Goal: Transaction & Acquisition: Purchase product/service

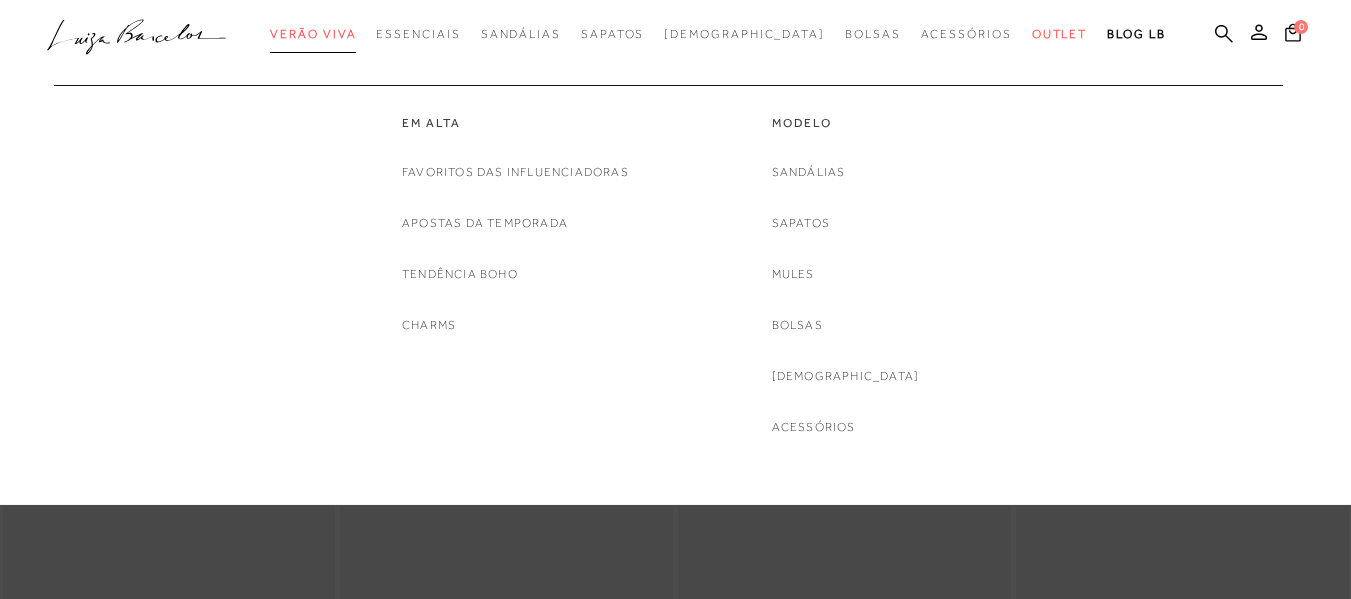
click at [351, 36] on span "Verão Viva" at bounding box center [313, 34] width 86 height 14
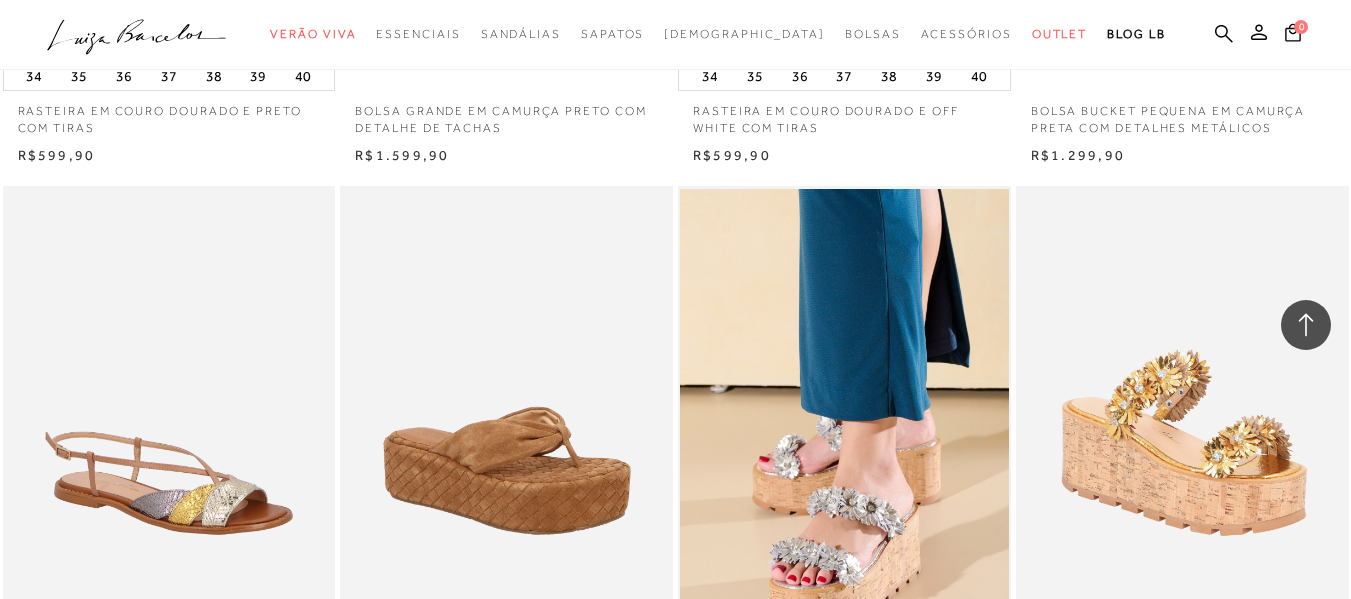
scroll to position [3300, 0]
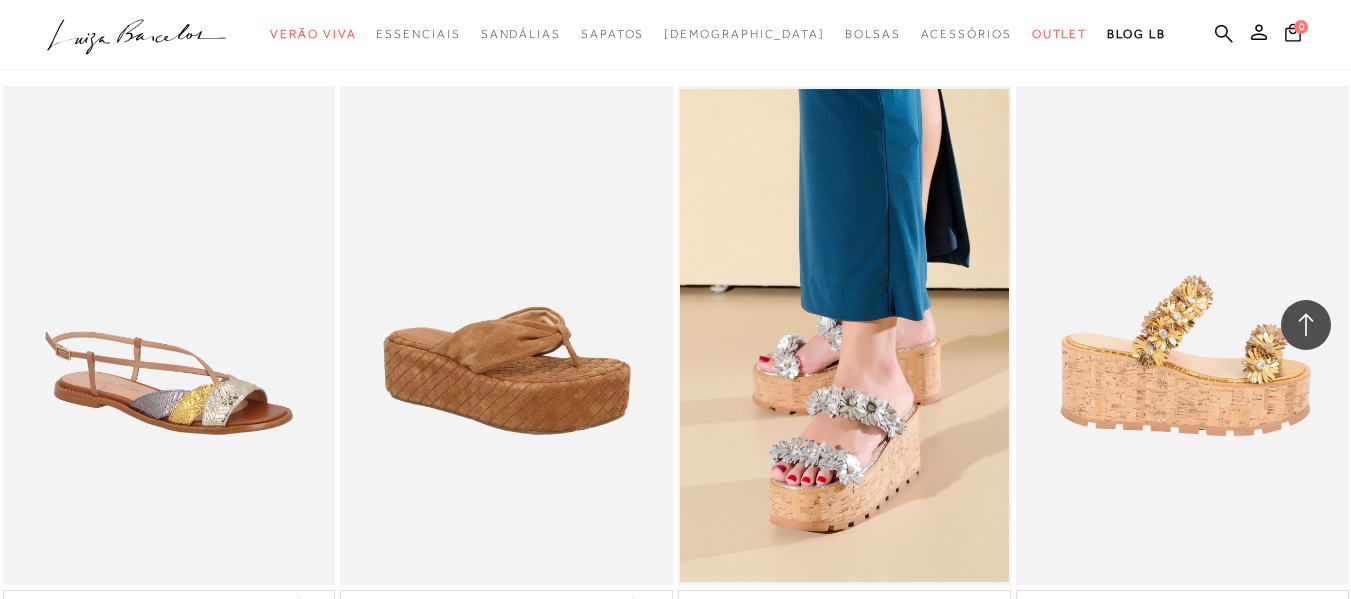
scroll to position [3400, 0]
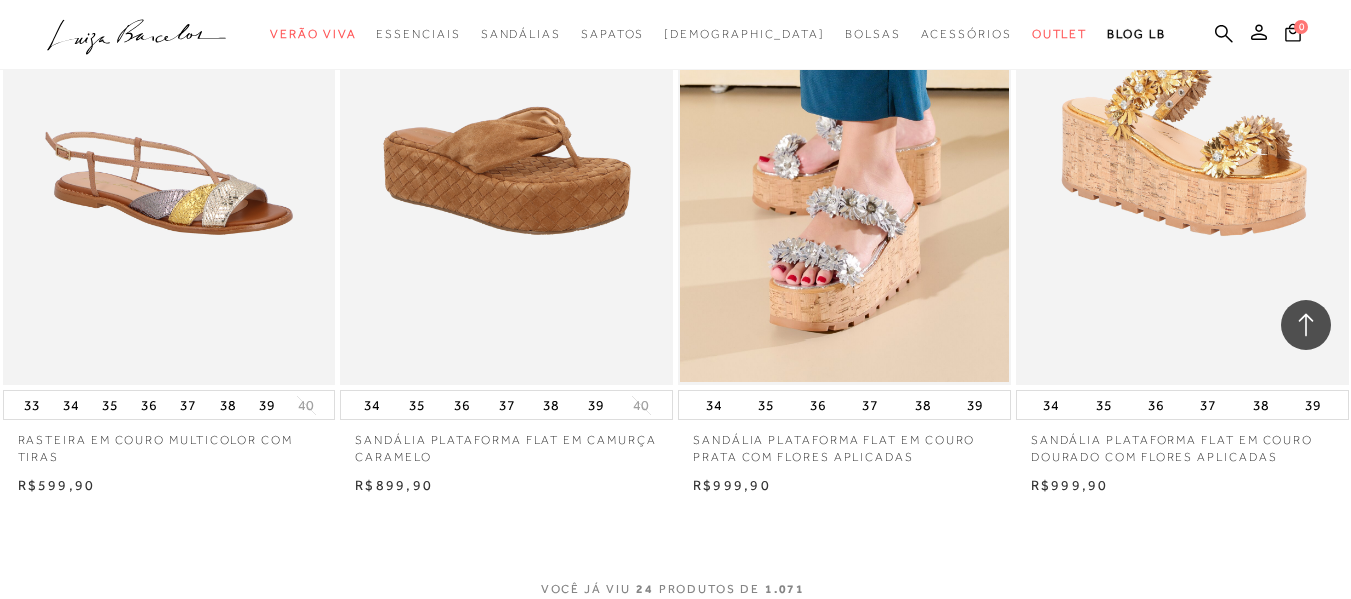
click at [480, 443] on p "SANDÁLIA PLATAFORMA FLAT EM CAMURÇA CARAMELO" at bounding box center [506, 443] width 333 height 46
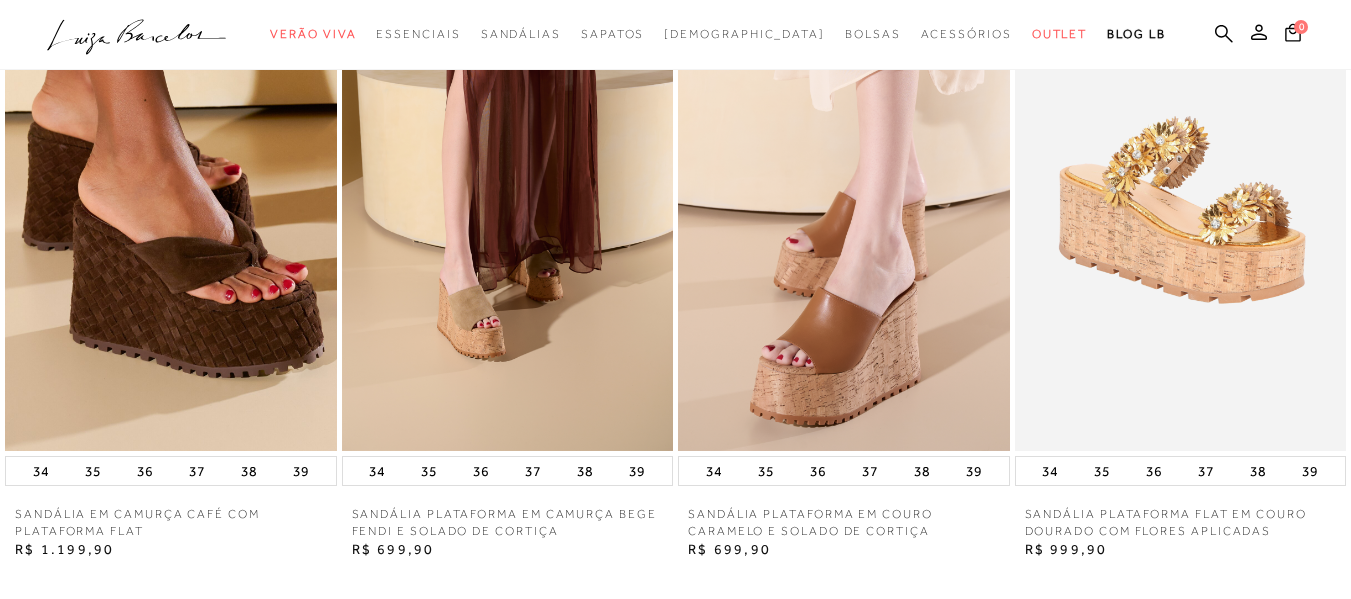
scroll to position [2900, 0]
